Goal: Information Seeking & Learning: Learn about a topic

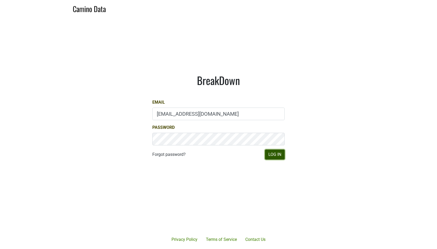
click at [276, 158] on button "Log In" at bounding box center [275, 155] width 20 height 10
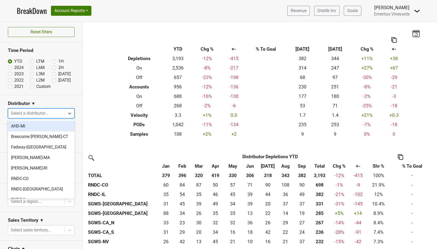
click at [36, 113] on div at bounding box center [36, 113] width 51 height 7
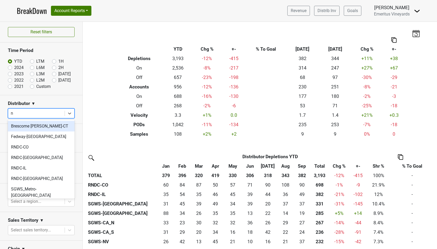
type input "nv"
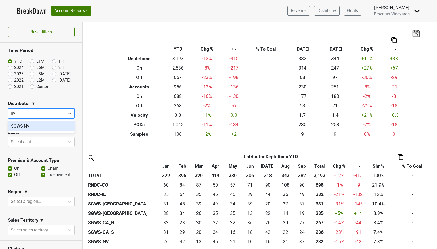
click at [30, 129] on div "SGWS-NV" at bounding box center [41, 126] width 67 height 11
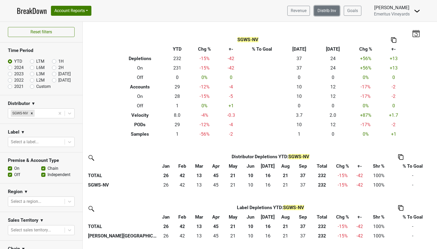
click at [333, 15] on link "Distrib Inv" at bounding box center [326, 11] width 25 height 10
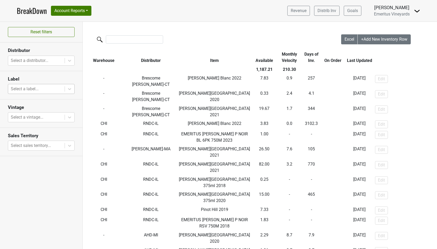
click at [32, 87] on div at bounding box center [36, 88] width 51 height 7
type input "n"
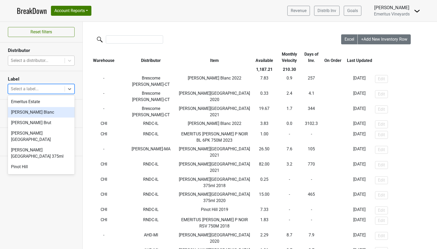
click at [50, 61] on div at bounding box center [36, 60] width 51 height 7
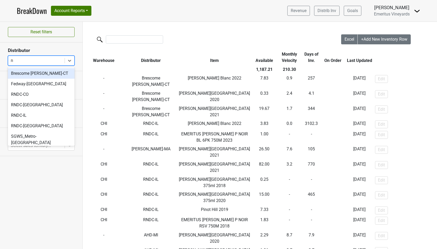
type input "nv"
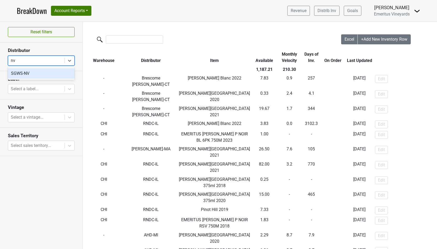
click at [44, 73] on div "SGWS-NV" at bounding box center [41, 73] width 67 height 11
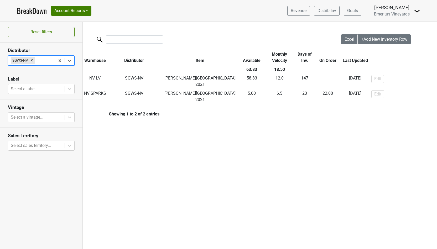
click at [32, 12] on link "BreakDown" at bounding box center [32, 10] width 30 height 11
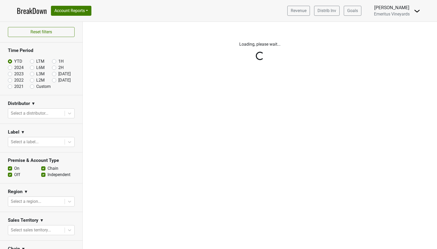
click at [32, 112] on div "Reset filters Time Period YTD LTM 1H 2024 L6M 2H 2023 L3M Sep '25 2022 L2M Oct …" at bounding box center [41, 135] width 83 height 227
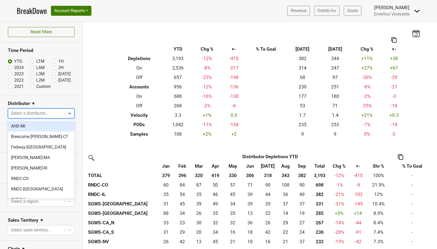
click at [32, 112] on div at bounding box center [36, 113] width 51 height 7
type input "nv"
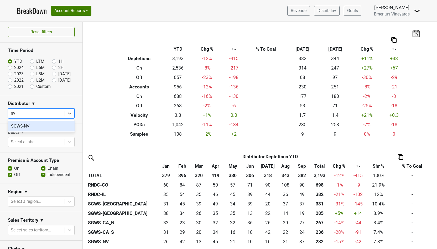
click at [33, 124] on div "SGWS-NV" at bounding box center [41, 126] width 67 height 11
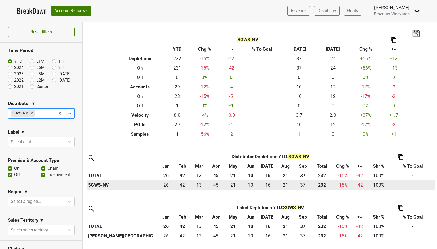
click at [100, 187] on th "SGWS-NV" at bounding box center [122, 184] width 71 height 9
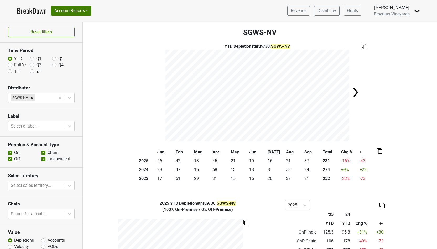
click at [16, 65] on label "Full Yr" at bounding box center [20, 65] width 12 height 6
click at [12, 65] on input "Full Yr" at bounding box center [10, 64] width 4 height 5
radio input "true"
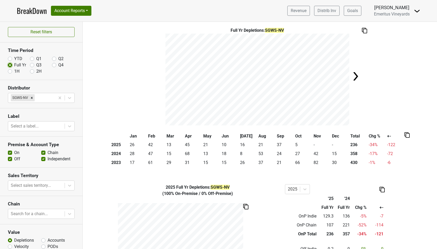
scroll to position [16, 0]
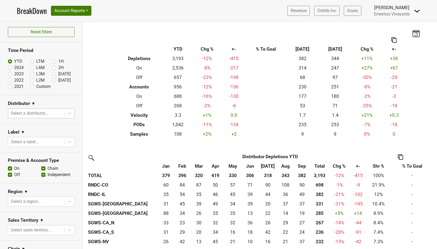
click at [44, 112] on div at bounding box center [36, 113] width 51 height 7
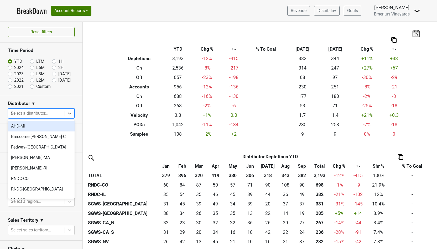
type input "ma"
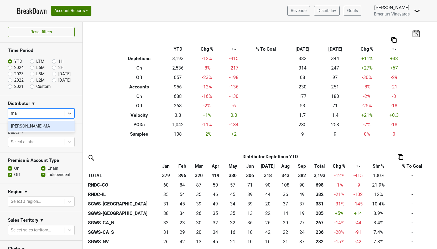
click at [17, 128] on div "[PERSON_NAME]-MA" at bounding box center [41, 126] width 67 height 11
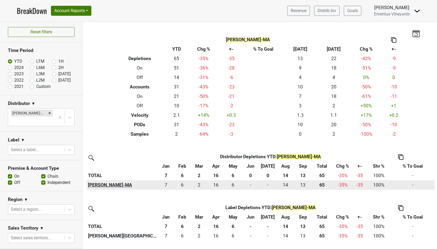
click at [106, 187] on th "MS Walker-MA" at bounding box center [122, 184] width 71 height 9
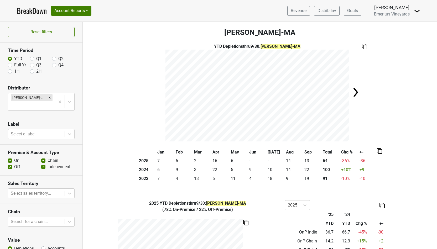
click at [14, 64] on label "Full Yr" at bounding box center [20, 65] width 12 height 6
click at [10, 64] on input "Full Yr" at bounding box center [10, 64] width 4 height 5
radio input "true"
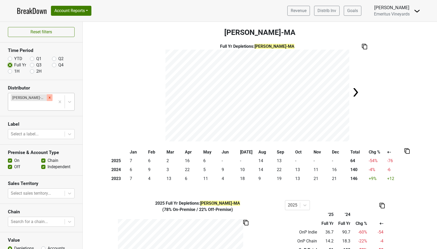
click at [48, 97] on icon "Remove MS Walker-MA" at bounding box center [50, 98] width 4 height 4
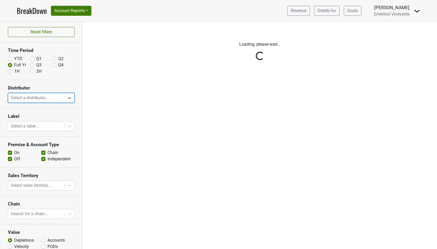
click at [41, 97] on div "Reset filters Time Period YTD Q1 Q2 Full Yr Q3 Q4 1H 2H Distributor Select is f…" at bounding box center [41, 135] width 83 height 227
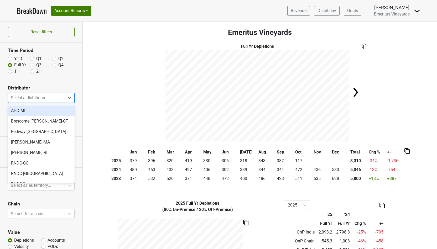
click at [41, 97] on div at bounding box center [36, 97] width 51 height 7
type input "az"
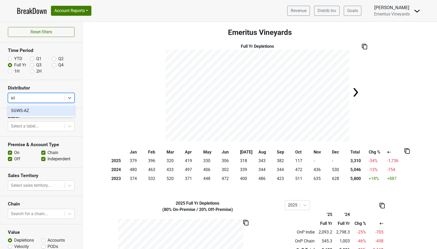
click at [43, 111] on div "SGWS-AZ" at bounding box center [41, 111] width 67 height 11
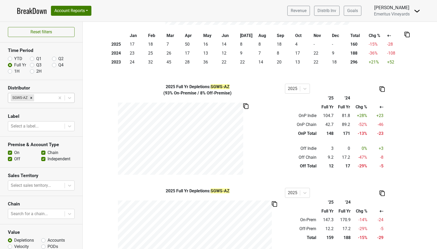
scroll to position [31, 0]
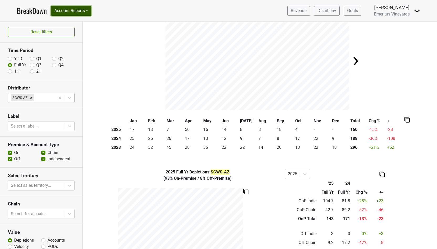
click at [82, 15] on button "Account Reports" at bounding box center [71, 11] width 40 height 10
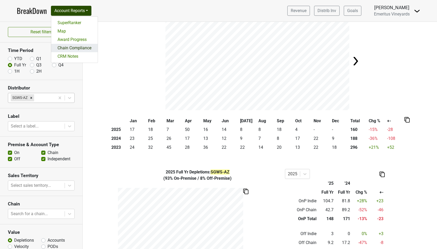
click at [67, 46] on link "Chain Compliance" at bounding box center [74, 48] width 46 height 8
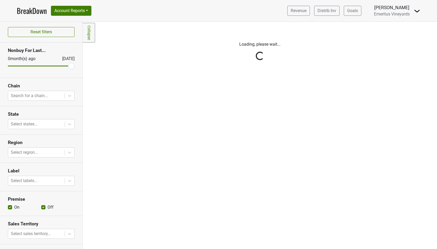
click at [35, 96] on div "Reset filters Nonbuy For Last... [DATE] [DATE] Chain Search for a chain... Stat…" at bounding box center [41, 135] width 83 height 227
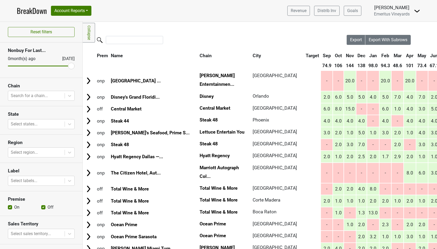
click at [35, 96] on div at bounding box center [36, 95] width 51 height 7
type input "steak"
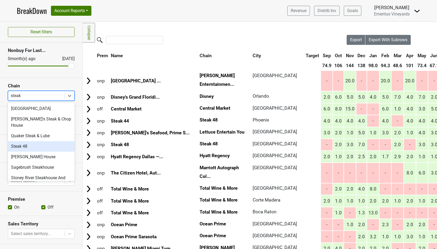
click at [21, 141] on div "Steak 48" at bounding box center [41, 146] width 67 height 11
